Goal: Transaction & Acquisition: Purchase product/service

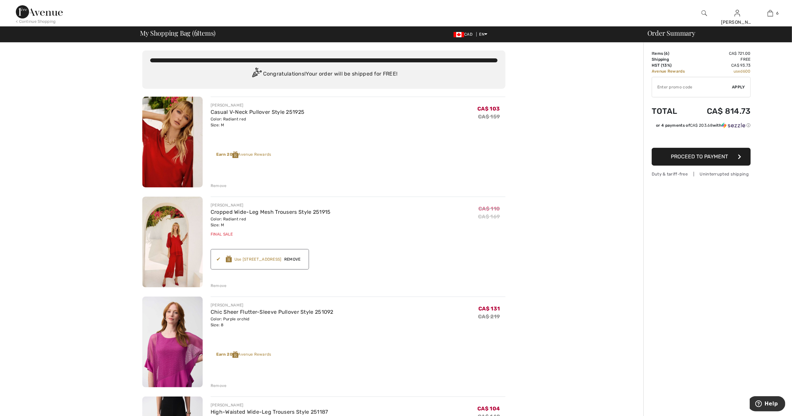
click at [436, 244] on div "Earn 20 Avenue Rewards ✔ Use 600 Avenue Rewards Apply Remove" at bounding box center [358, 257] width 295 height 26
click at [40, 17] on img at bounding box center [39, 11] width 47 height 13
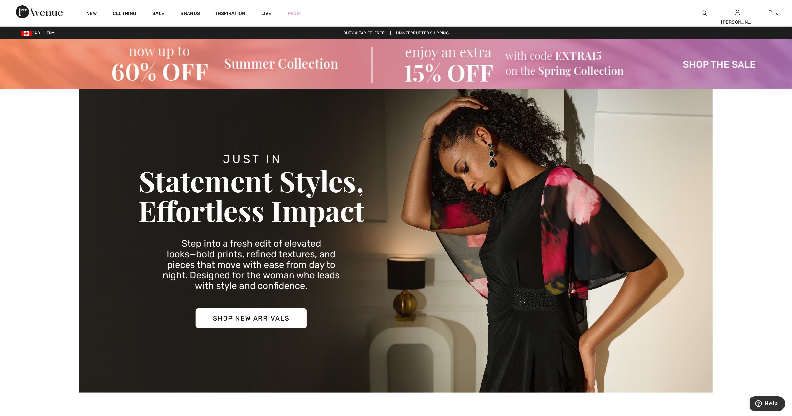
click at [141, 64] on img at bounding box center [396, 64] width 792 height 50
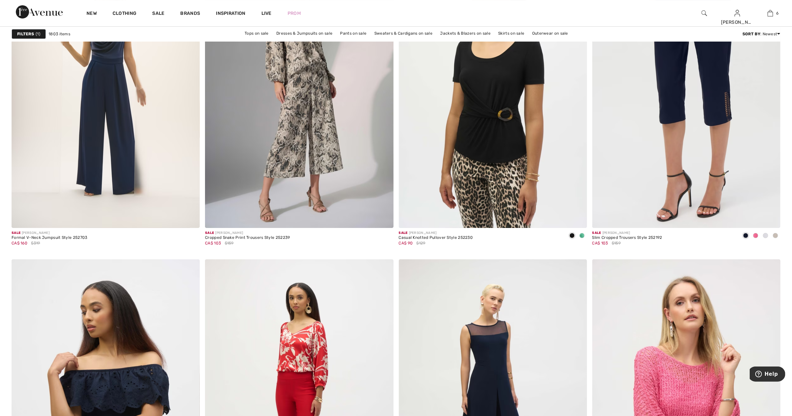
scroll to position [4394, 0]
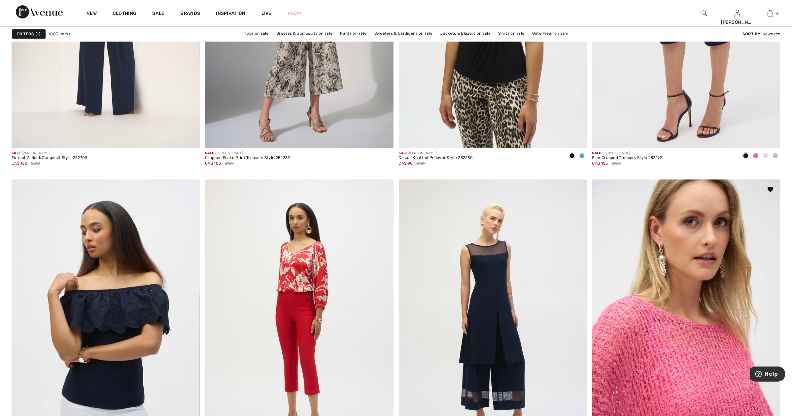
click at [688, 325] on img at bounding box center [686, 321] width 188 height 282
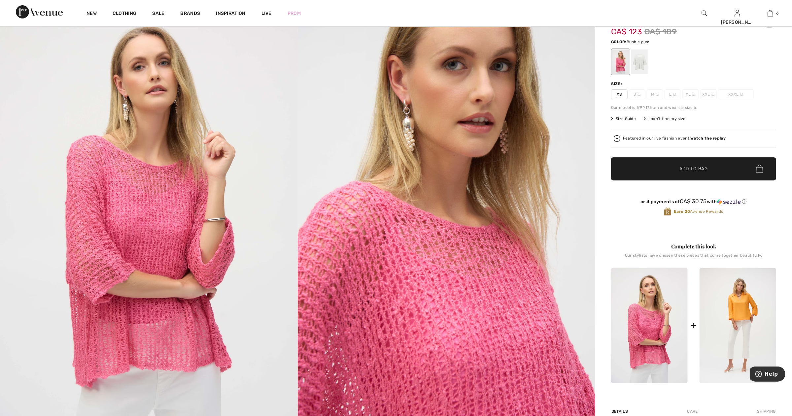
scroll to position [86, 0]
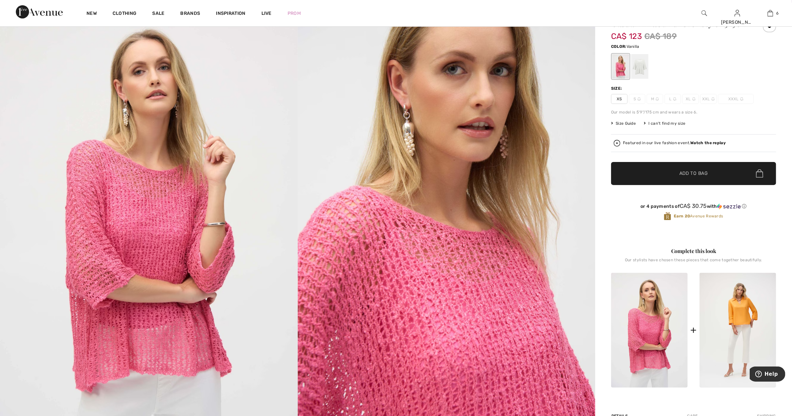
click at [635, 68] on div at bounding box center [639, 66] width 17 height 25
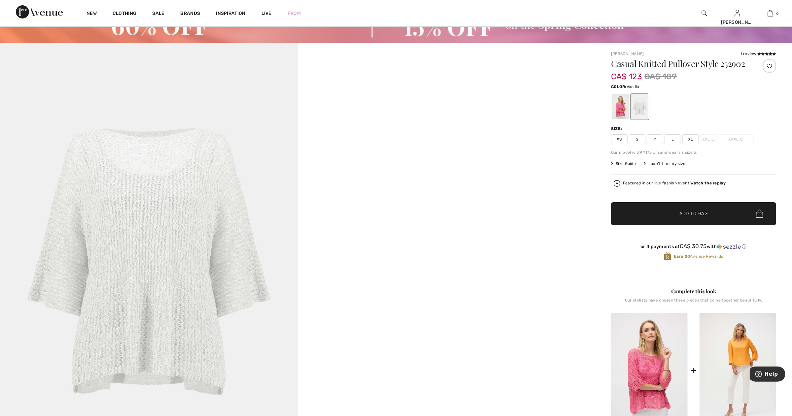
scroll to position [45, 0]
click at [655, 140] on span "M" at bounding box center [655, 140] width 17 height 10
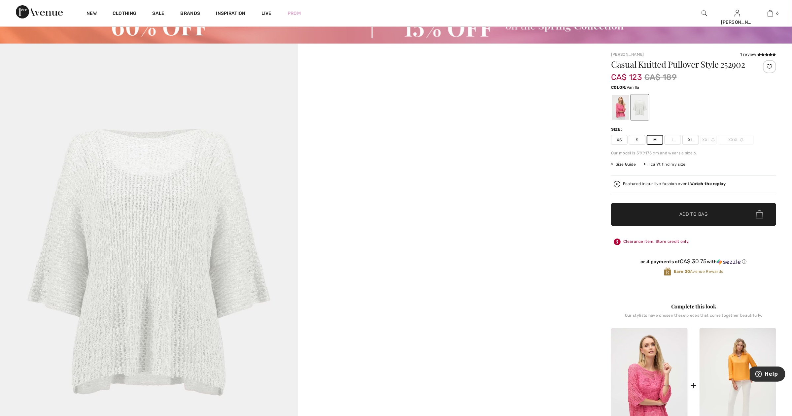
click at [690, 211] on span "Add to Bag" at bounding box center [694, 214] width 28 height 7
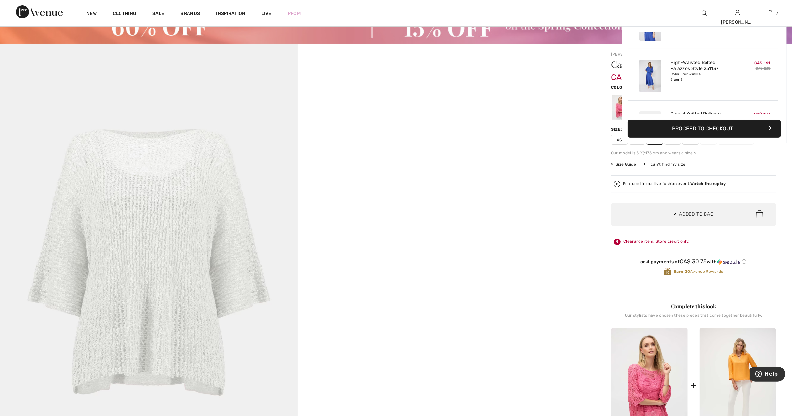
scroll to position [0, 0]
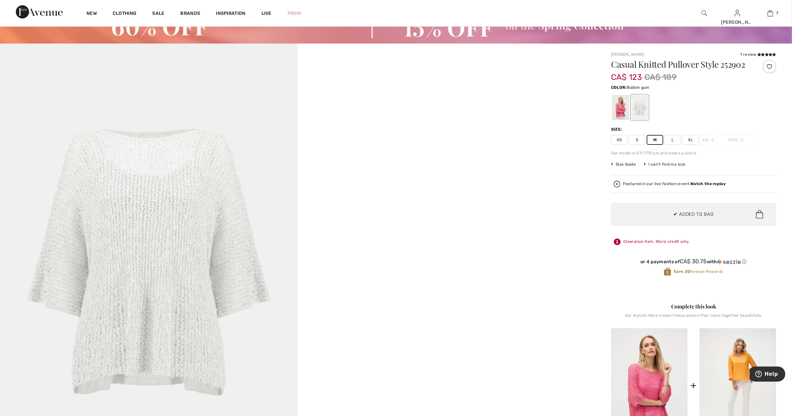
click at [617, 108] on div at bounding box center [620, 107] width 17 height 25
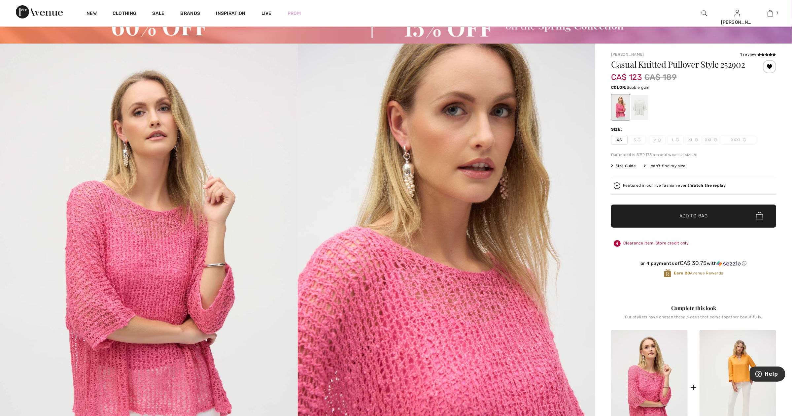
click at [665, 137] on span "M" at bounding box center [657, 140] width 17 height 10
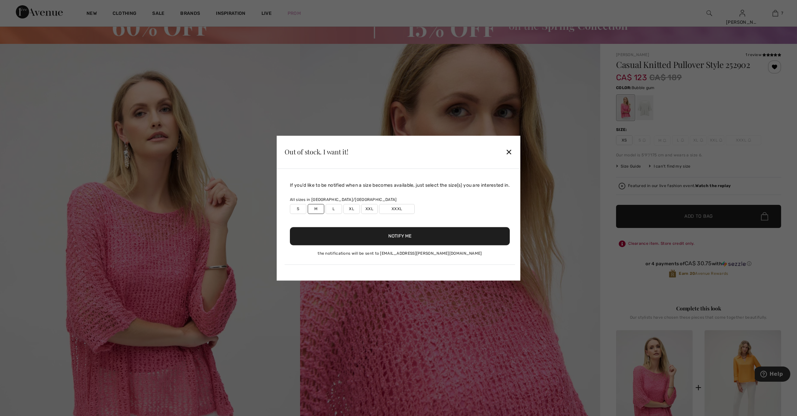
click at [368, 238] on button "Notify Me" at bounding box center [400, 236] width 220 height 18
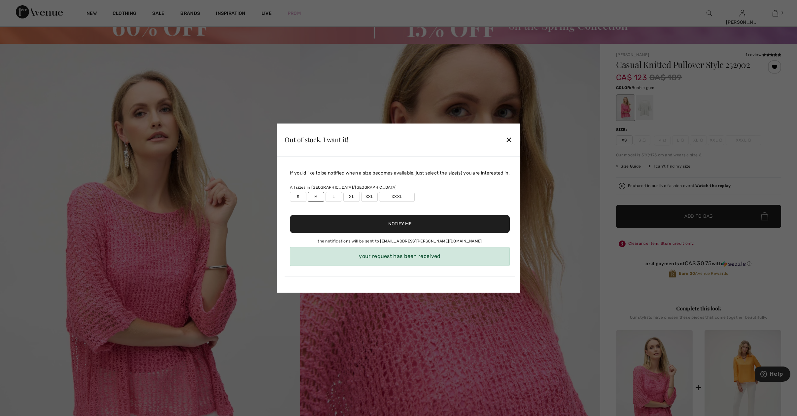
click at [513, 137] on div "✕" at bounding box center [509, 140] width 7 height 14
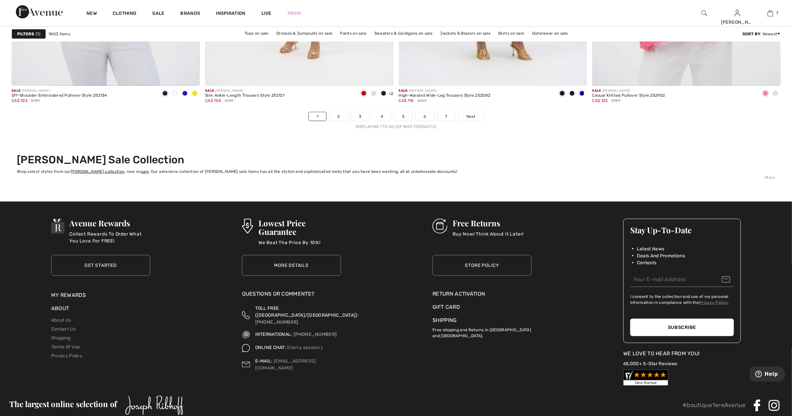
scroll to position [4813, 0]
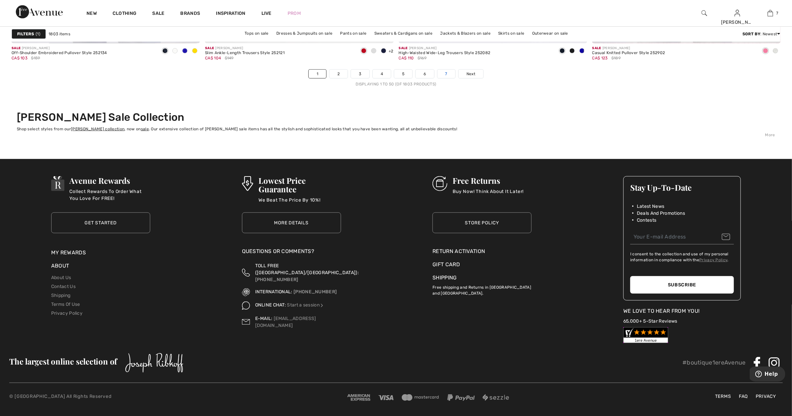
click at [444, 74] on link "7" at bounding box center [447, 74] width 18 height 9
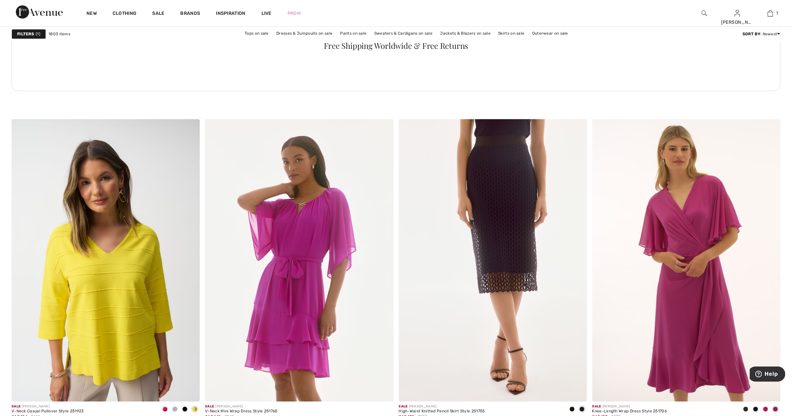
scroll to position [3835, 0]
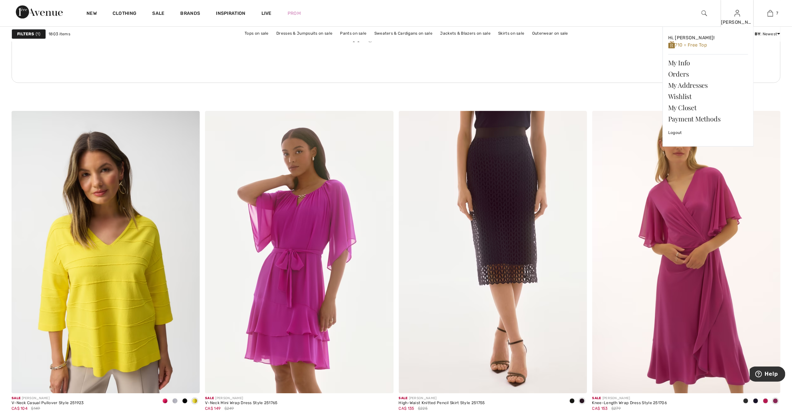
click at [739, 15] on img at bounding box center [738, 13] width 6 height 8
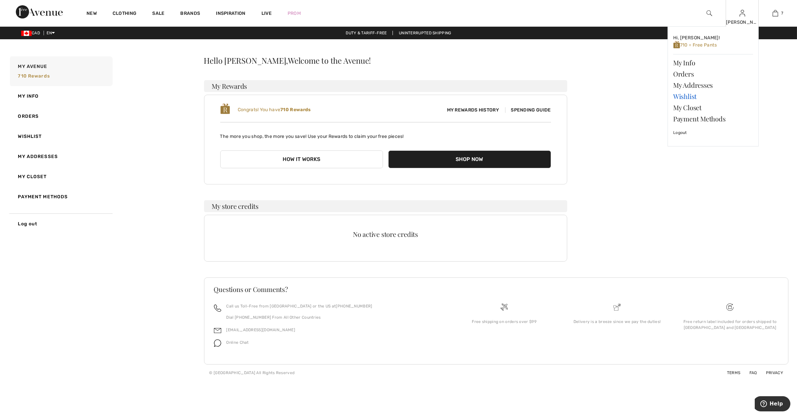
click at [683, 94] on link "Wishlist" at bounding box center [713, 96] width 80 height 11
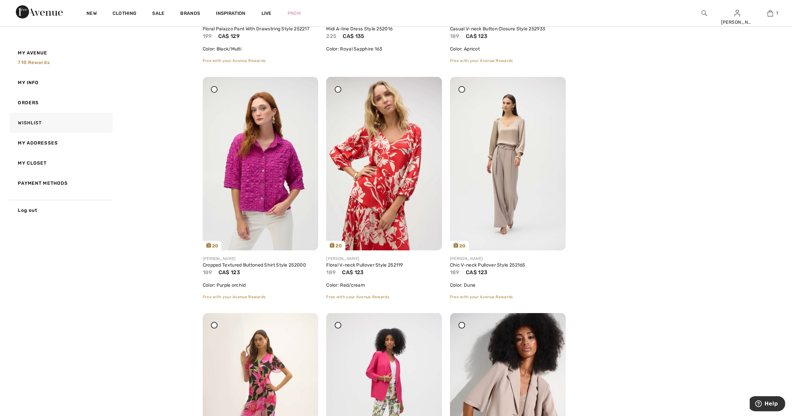
scroll to position [2183, 0]
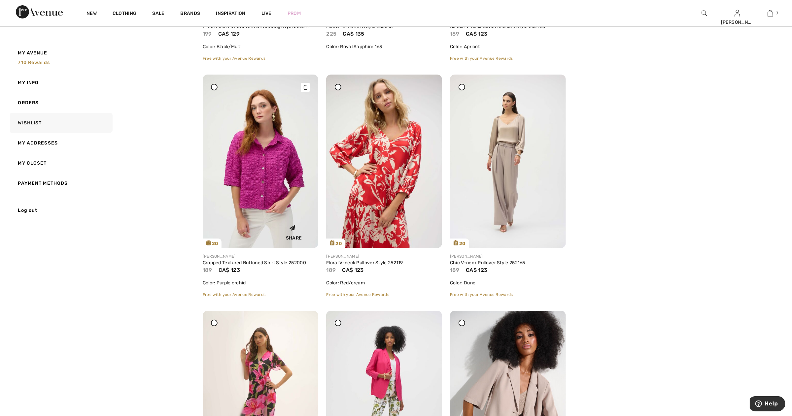
click at [311, 190] on img at bounding box center [261, 161] width 116 height 173
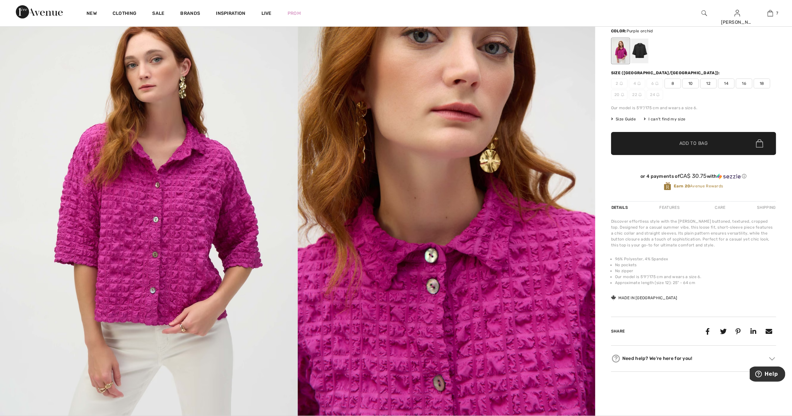
scroll to position [11, 0]
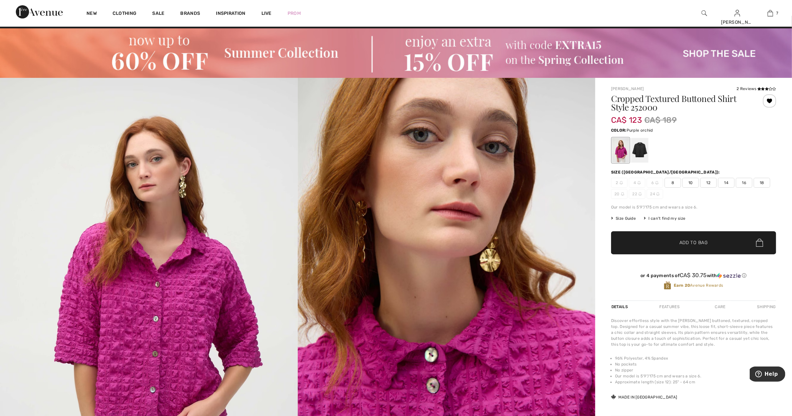
click at [676, 177] on div "Size (CA/US): 2 4 6 8 10 12 14 16 18 20 22 24" at bounding box center [693, 184] width 165 height 30
click at [675, 182] on span "8" at bounding box center [673, 183] width 17 height 10
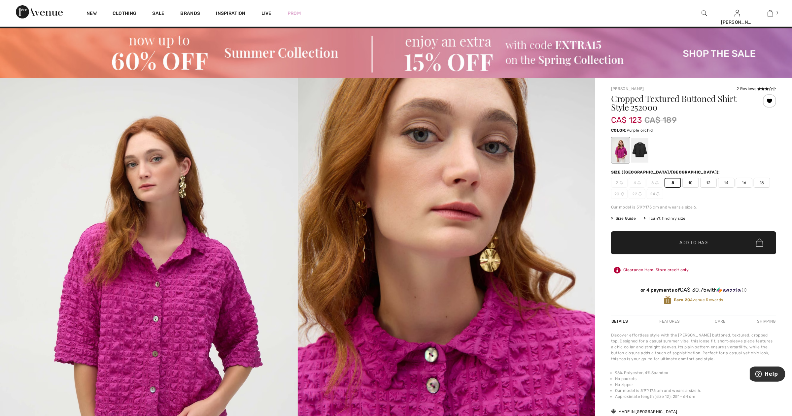
click at [696, 240] on span "Add to Bag" at bounding box center [694, 242] width 28 height 7
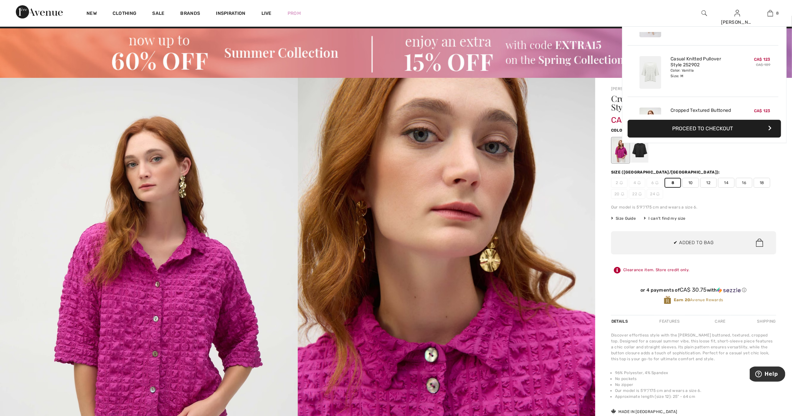
scroll to position [328, 0]
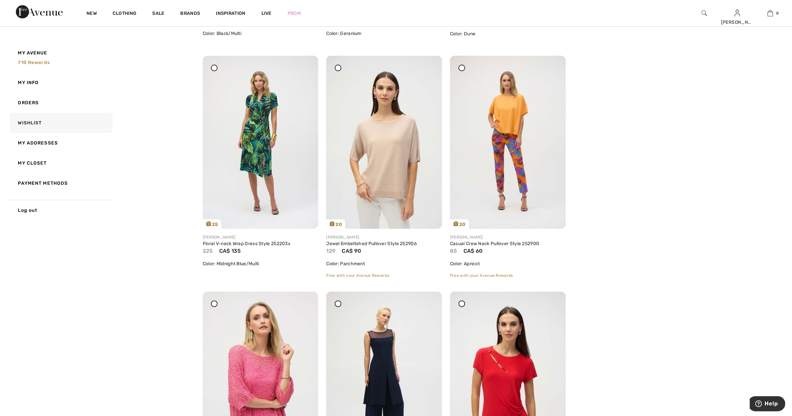
scroll to position [2671, 0]
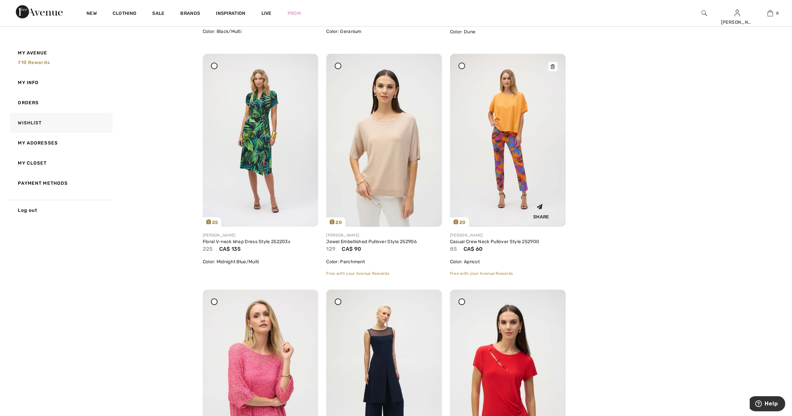
click at [503, 95] on img at bounding box center [508, 140] width 116 height 173
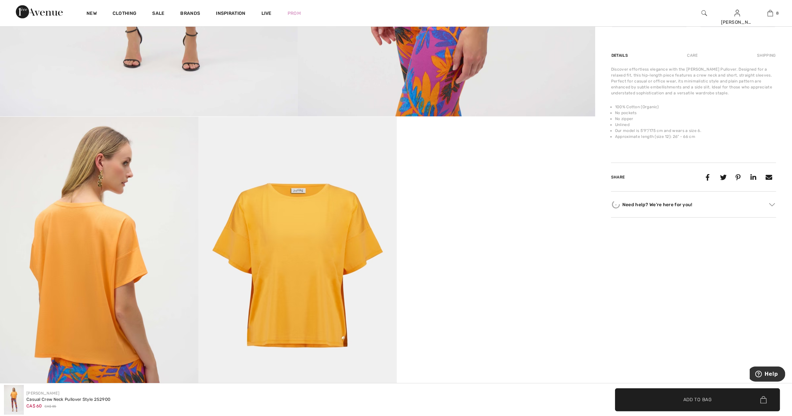
scroll to position [466, 0]
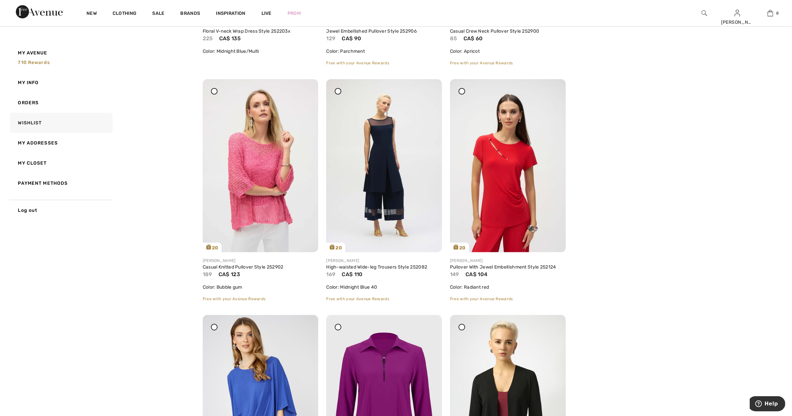
scroll to position [2906, 0]
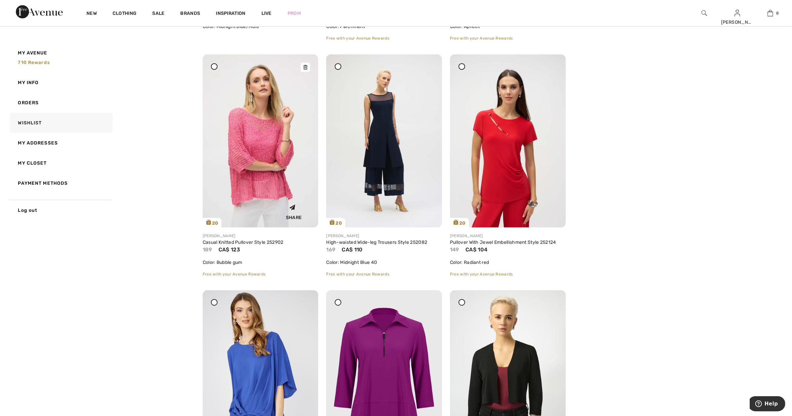
click at [280, 169] on img at bounding box center [261, 140] width 116 height 173
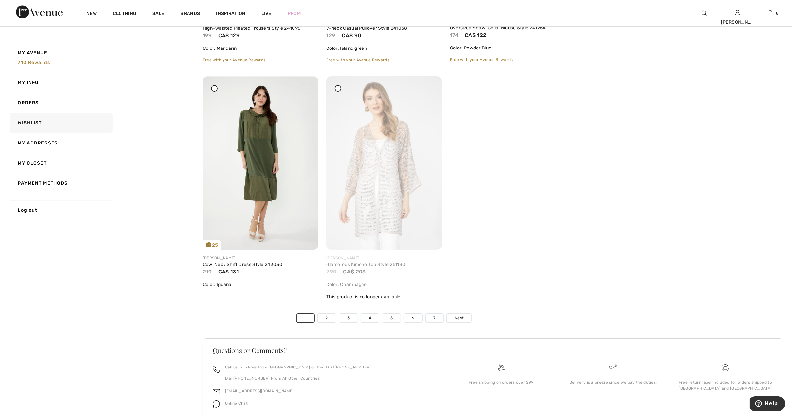
scroll to position [3855, 0]
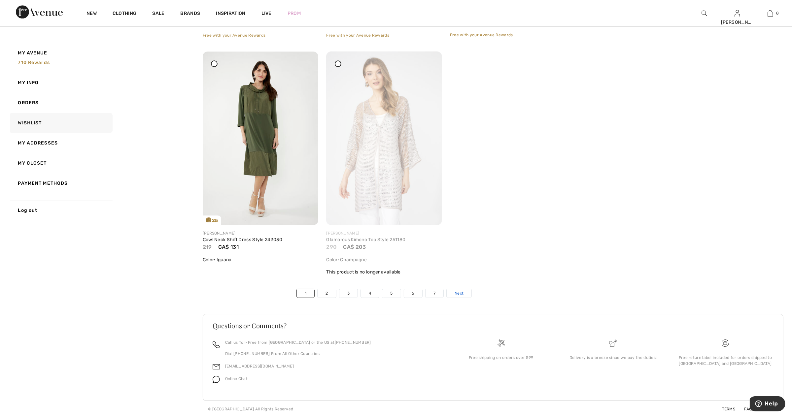
click at [458, 293] on span "Next" at bounding box center [459, 294] width 9 height 6
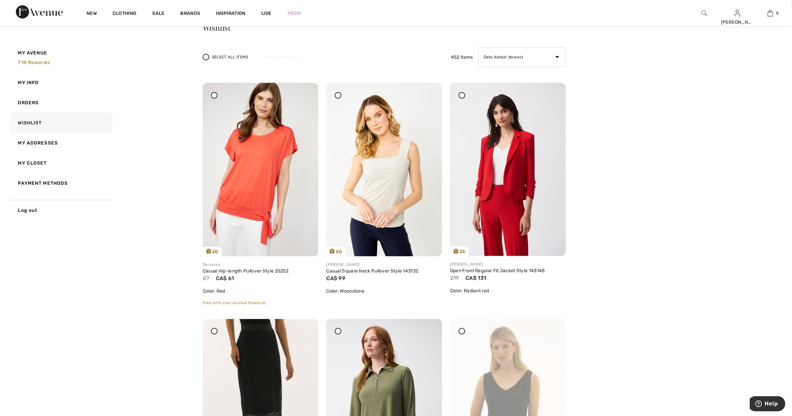
scroll to position [0, 0]
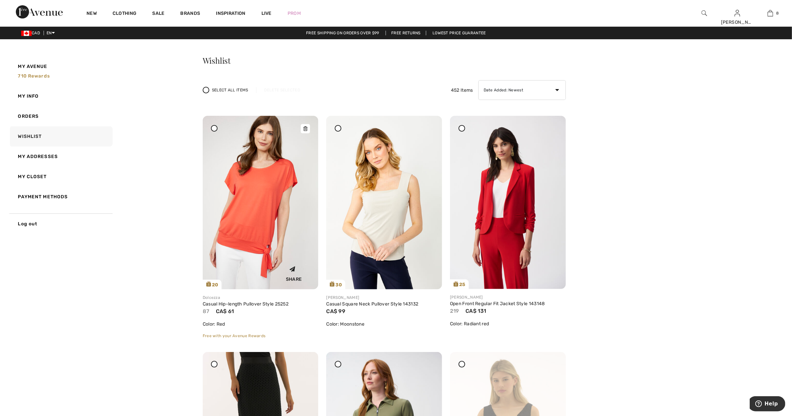
click at [255, 193] on img at bounding box center [261, 203] width 116 height 174
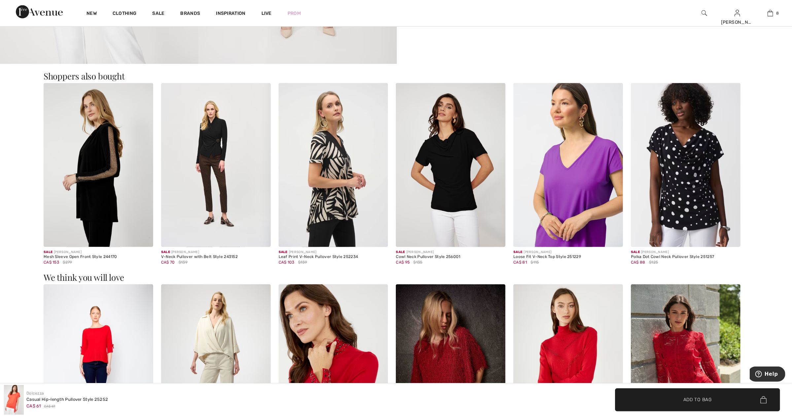
scroll to position [770, 0]
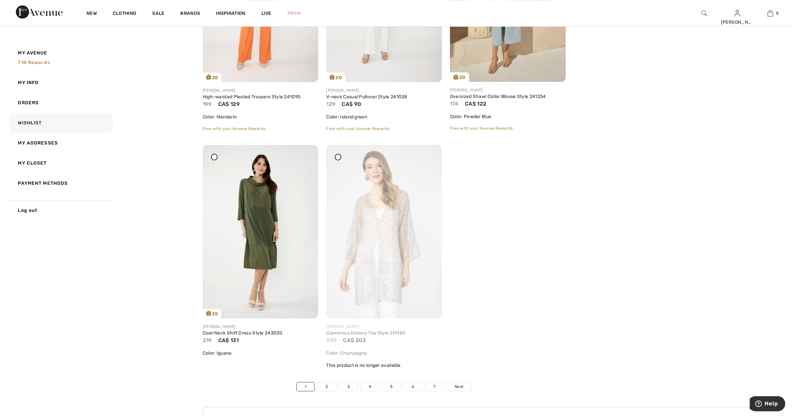
scroll to position [3855, 0]
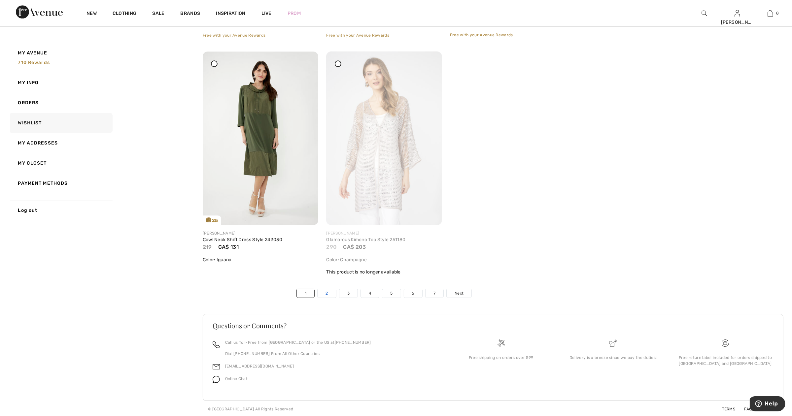
click at [326, 294] on link "2" at bounding box center [327, 293] width 18 height 9
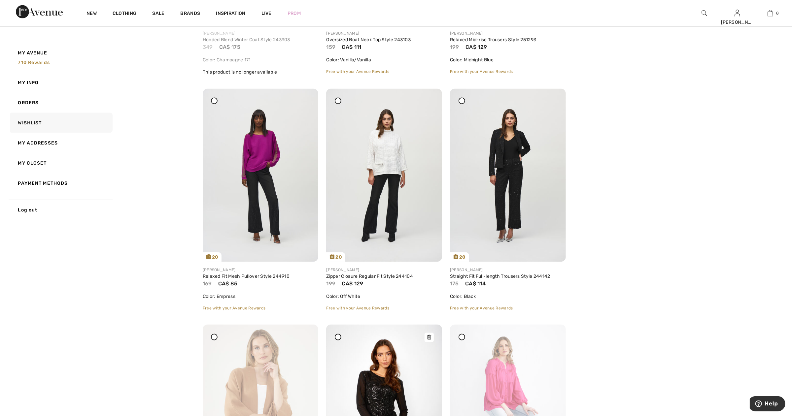
scroll to position [3111, 0]
